Goal: Transaction & Acquisition: Purchase product/service

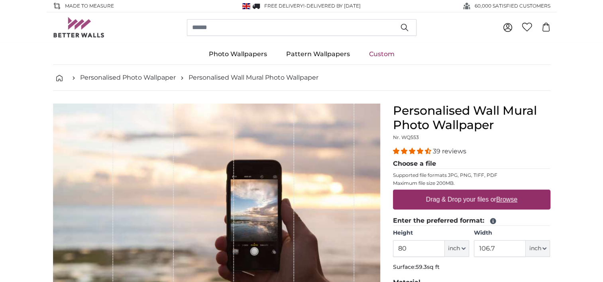
type input "8"
type input "244"
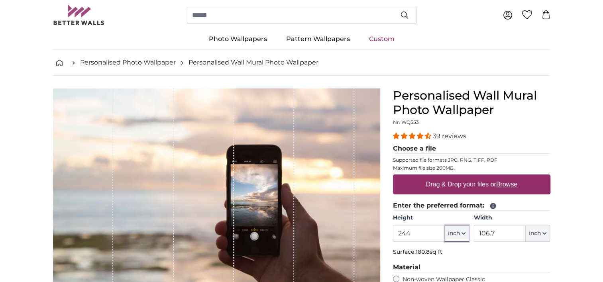
scroll to position [16, 0]
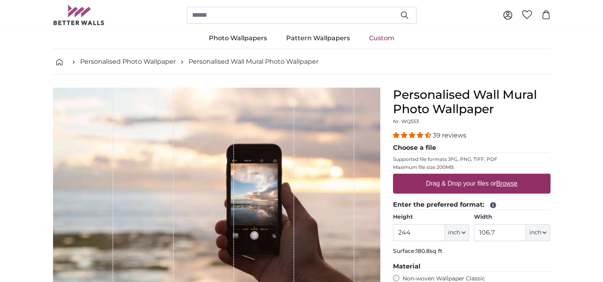
click at [470, 236] on div "Height 244 ft inch Centimeter (cm) Inches (inch) Feet (ft. in.) Width 106.7 ft …" at bounding box center [471, 227] width 157 height 28
click at [464, 233] on icon "button" at bounding box center [463, 233] width 3 height 2
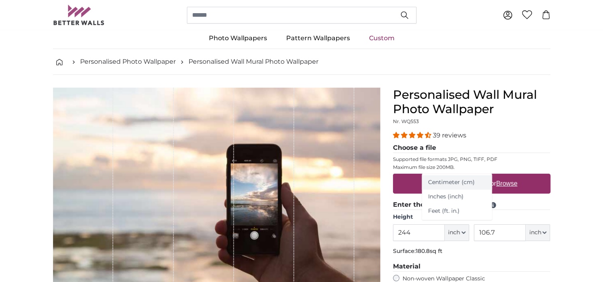
click at [456, 184] on link "Centimeter (cm)" at bounding box center [457, 182] width 70 height 14
type input "203.2"
type input "271.1"
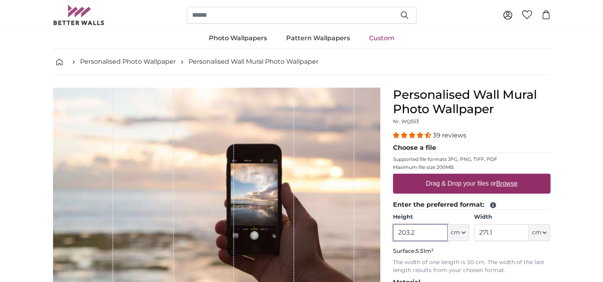
drag, startPoint x: 421, startPoint y: 234, endPoint x: 356, endPoint y: 230, distance: 65.5
click at [356, 230] on product-detail "Cancel Crop image Hide lengths Personalised Wall Mural Photo Wallpaper Nr. WQ55…" at bounding box center [302, 268] width 510 height 386
type input "244"
type input "442"
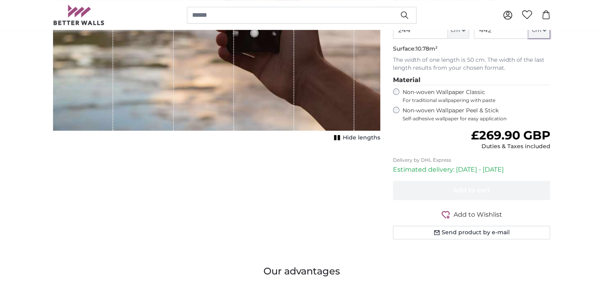
scroll to position [220, 0]
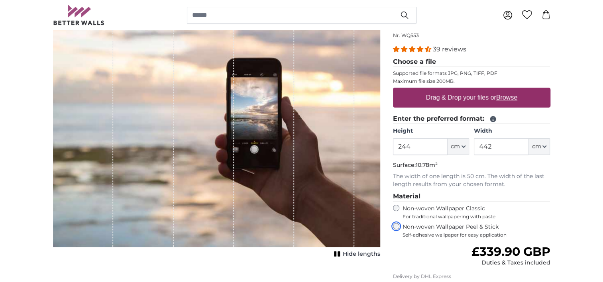
scroll to position [102, 0]
click at [502, 146] on input "442" at bounding box center [501, 146] width 55 height 17
type input "445"
click at [427, 147] on input "244" at bounding box center [420, 146] width 55 height 17
type input "245"
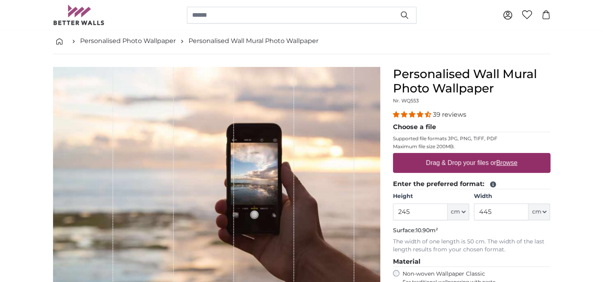
scroll to position [33, 0]
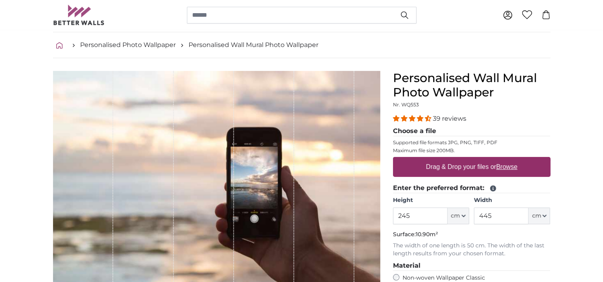
click at [60, 45] on icon "breadcrumbs" at bounding box center [59, 45] width 6 height 6
